Goal: Navigation & Orientation: Find specific page/section

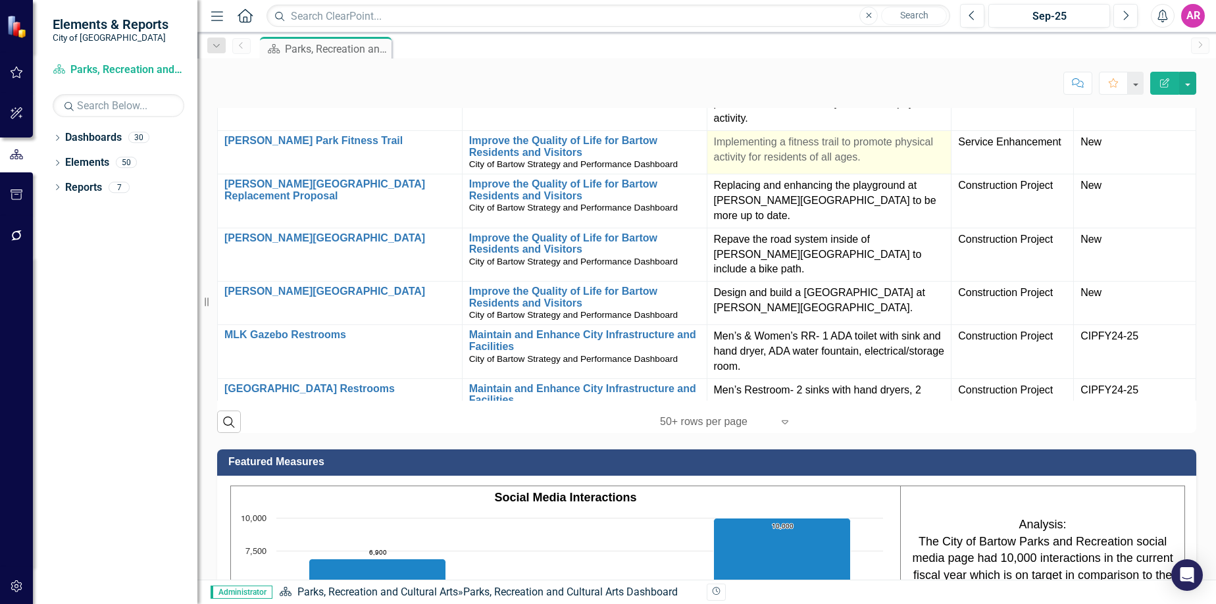
scroll to position [526, 0]
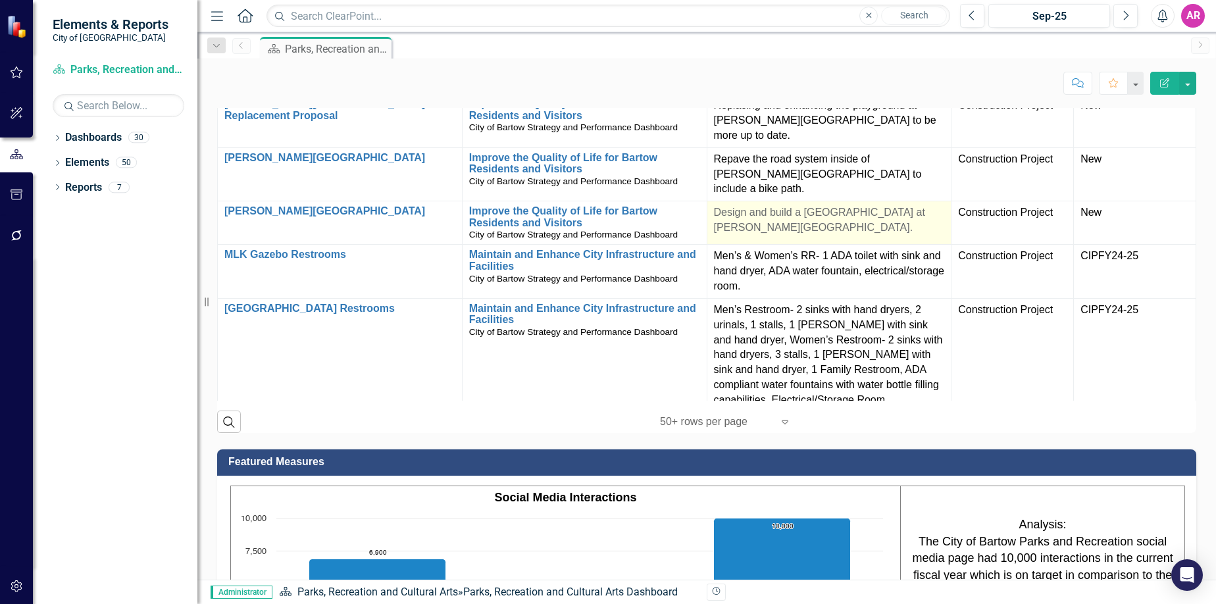
click at [808, 236] on p "Design and build a [GEOGRAPHIC_DATA] at [PERSON_NAME][GEOGRAPHIC_DATA]." at bounding box center [829, 220] width 231 height 30
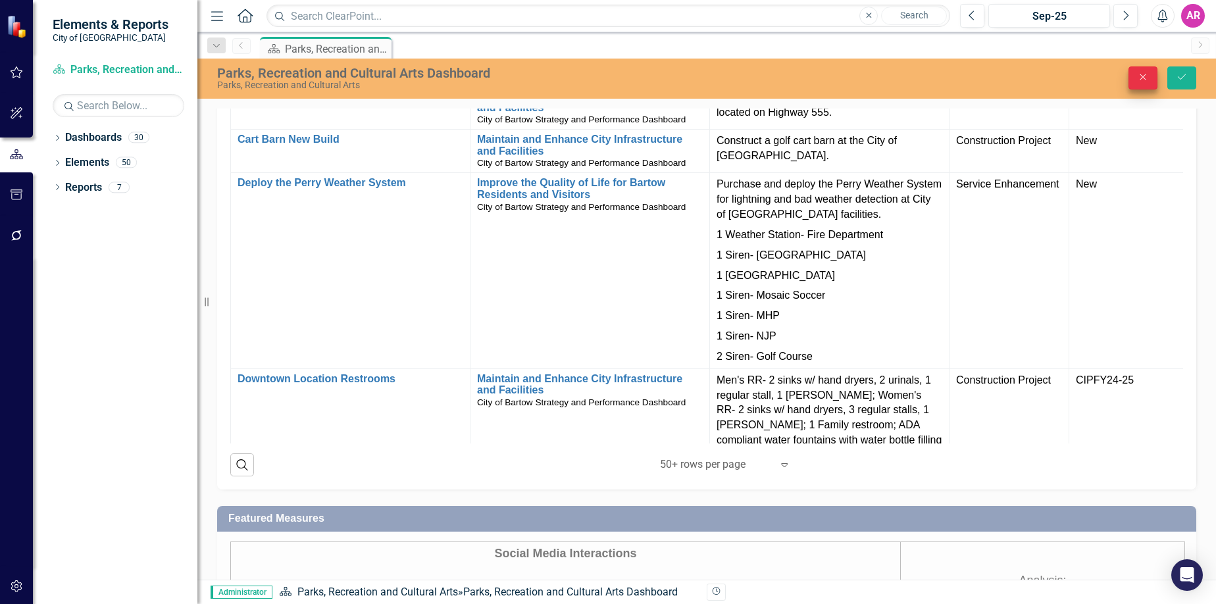
scroll to position [0, 0]
click at [1149, 77] on icon "Close" at bounding box center [1143, 76] width 12 height 9
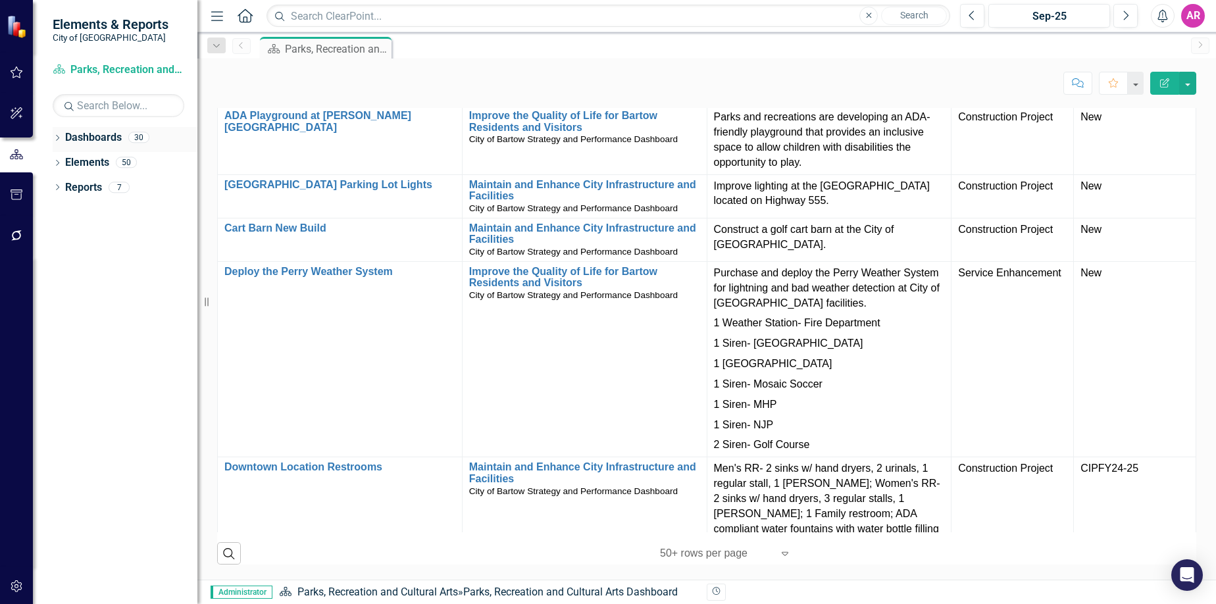
click at [57, 135] on icon at bounding box center [57, 138] width 3 height 6
click at [63, 162] on icon "Dropdown" at bounding box center [64, 162] width 10 height 8
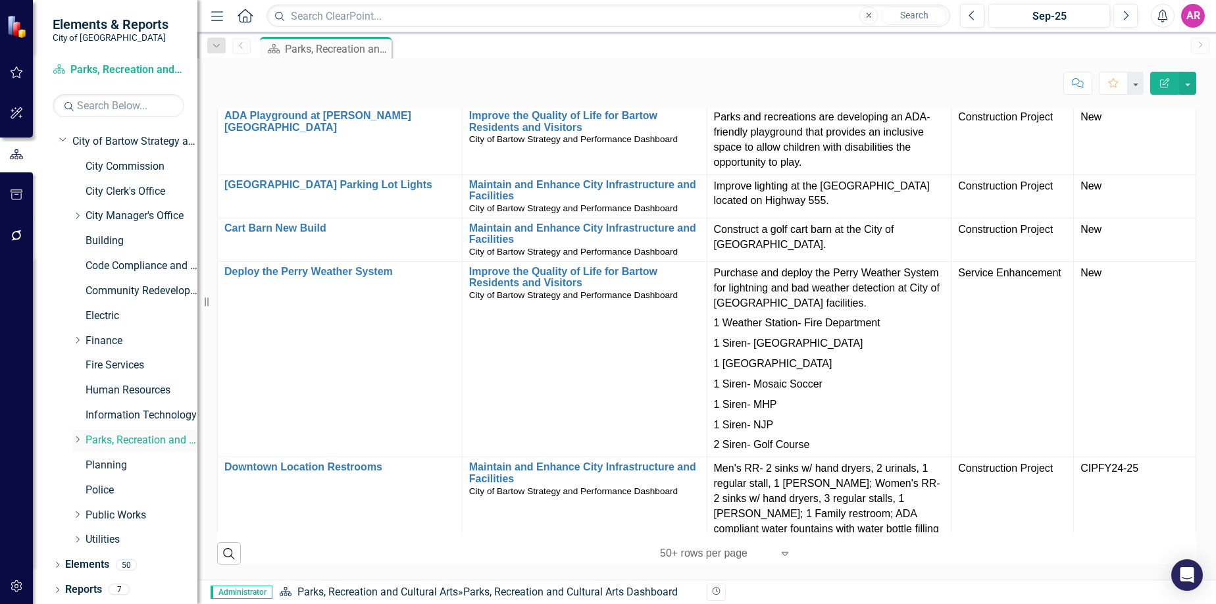
click at [74, 440] on icon "Dropdown" at bounding box center [77, 440] width 10 height 8
click at [120, 465] on link "Parks and Recreation" at bounding box center [148, 465] width 99 height 15
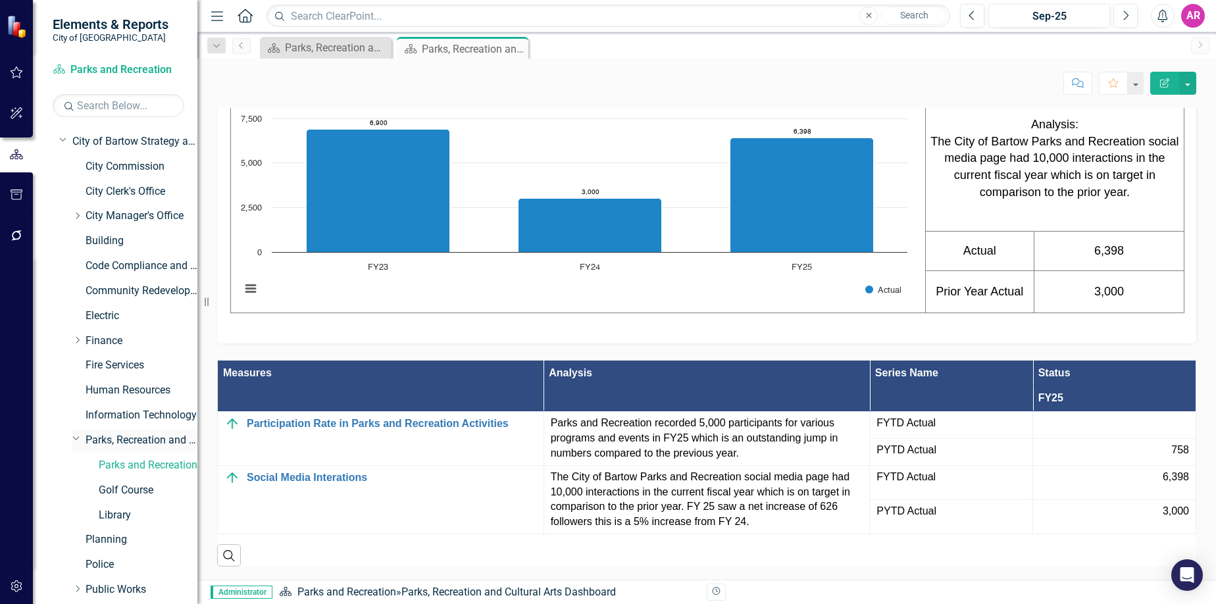
click at [134, 440] on link "Parks, Recreation and Cultural Arts" at bounding box center [142, 440] width 112 height 15
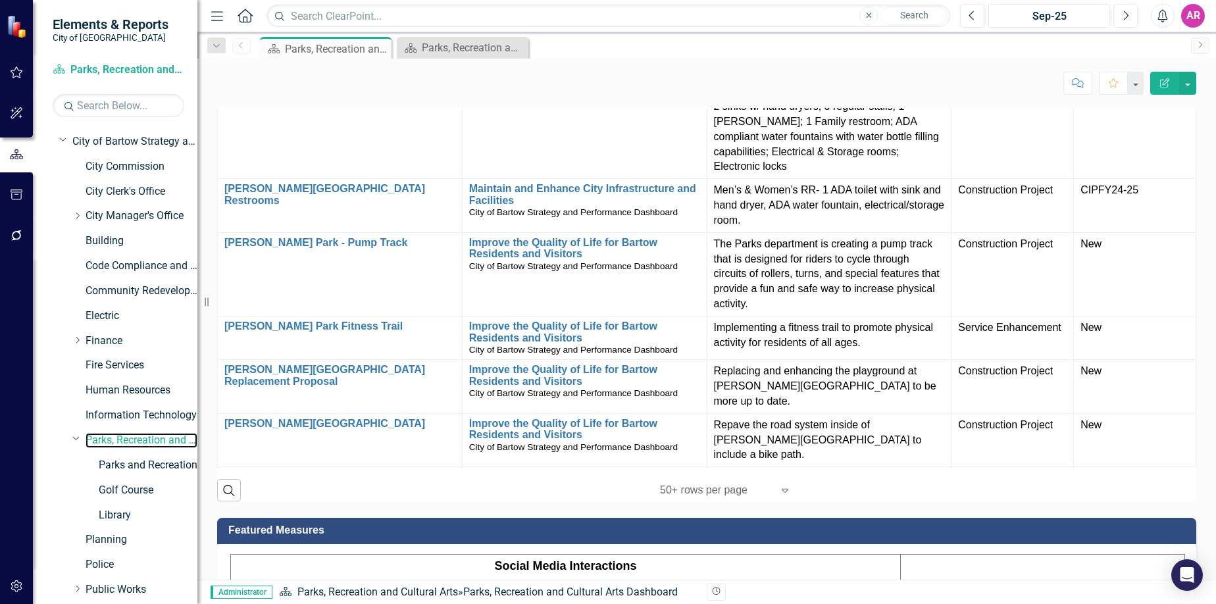
scroll to position [1316, 0]
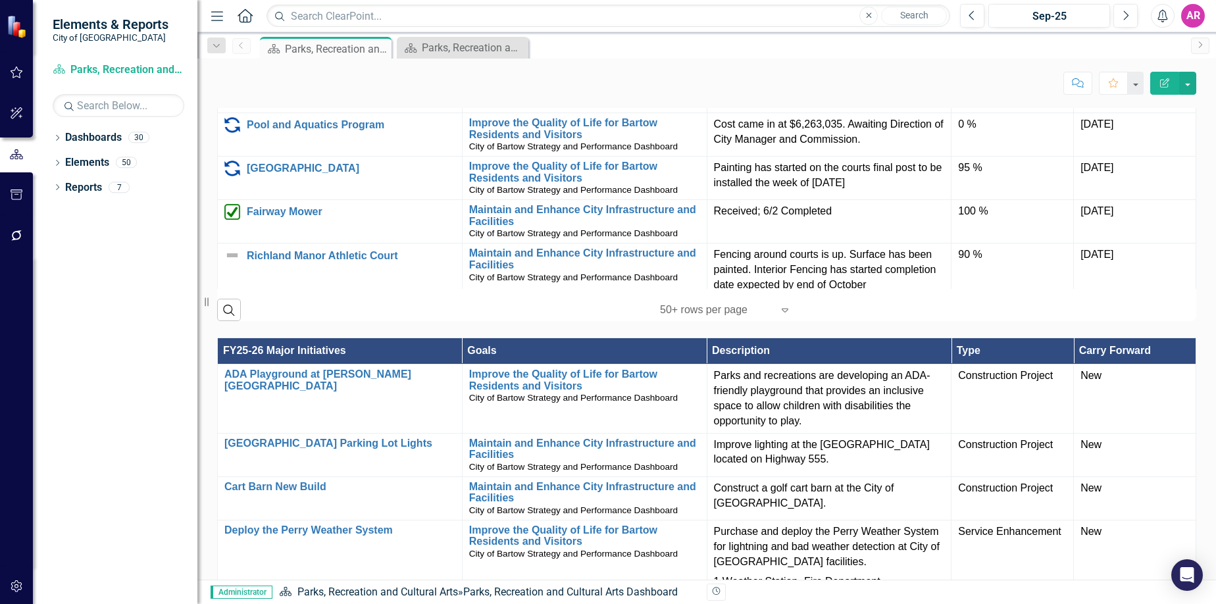
scroll to position [870, 0]
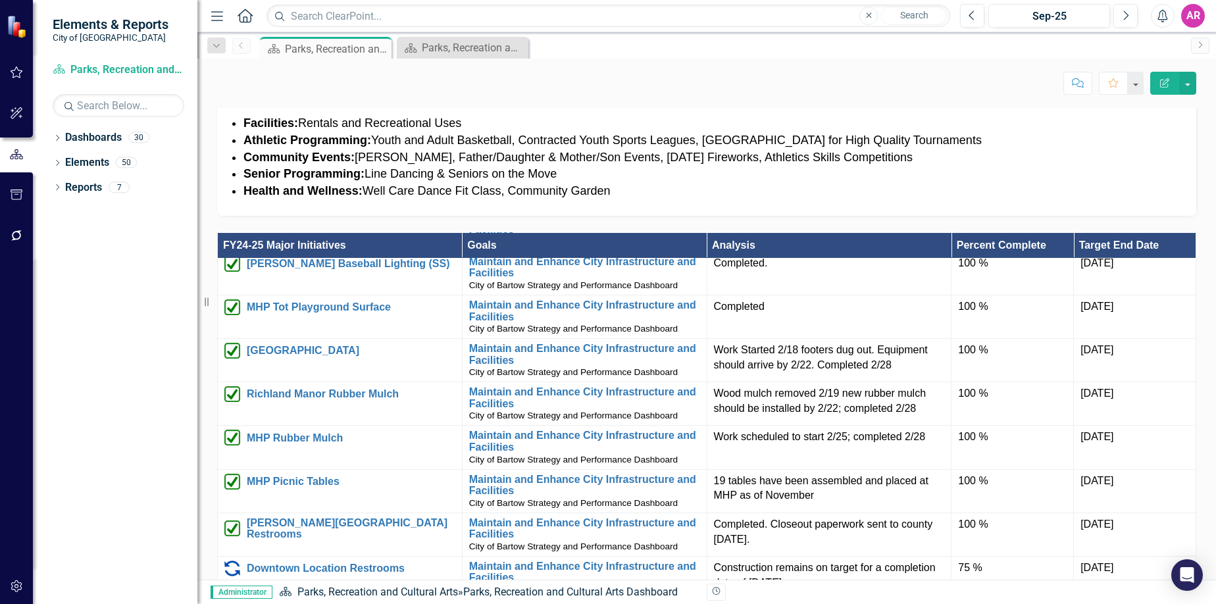
scroll to position [526, 0]
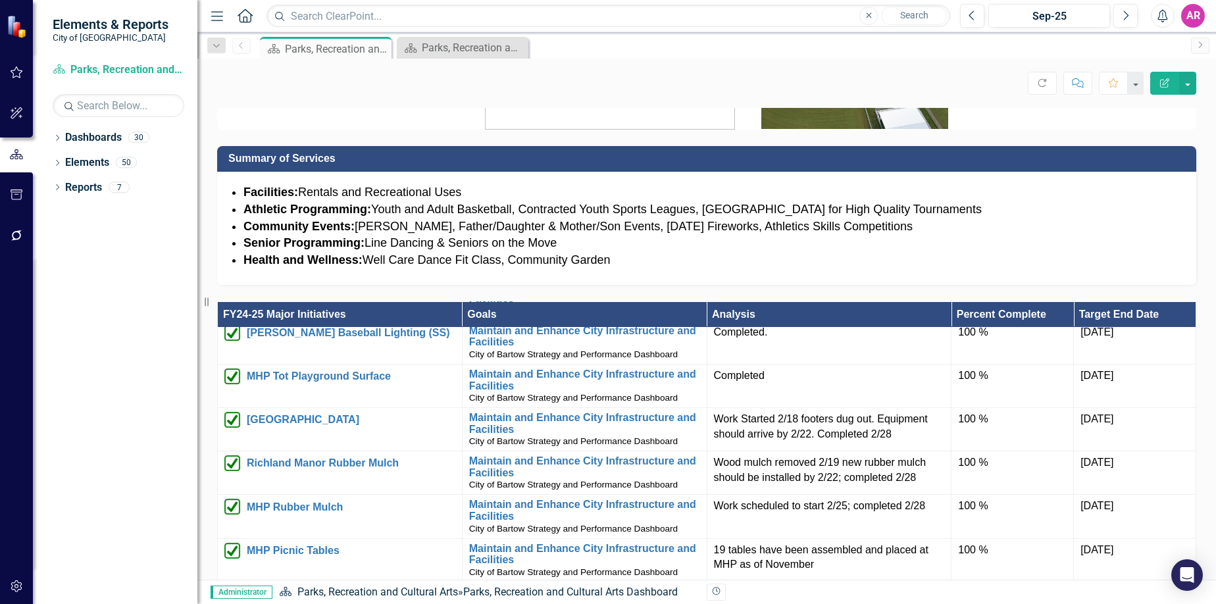
drag, startPoint x: 65, startPoint y: 323, endPoint x: 217, endPoint y: 275, distance: 158.8
click at [65, 324] on div "Dropdown Dashboards 30 Dropdown City of Bartow Strategy and Performance Dashboa…" at bounding box center [115, 365] width 165 height 477
